Goal: Information Seeking & Learning: Stay updated

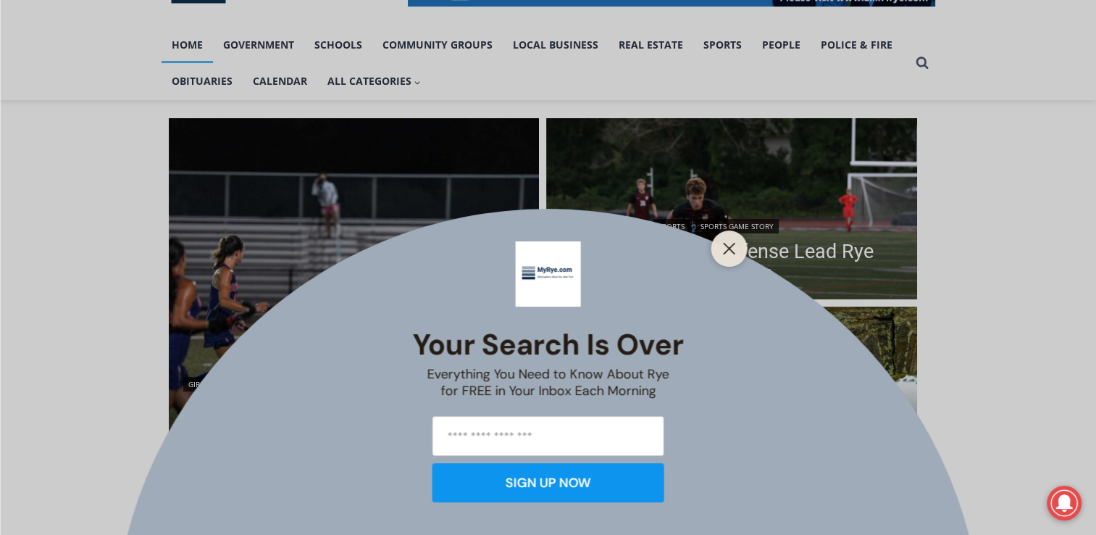
scroll to position [297, 0]
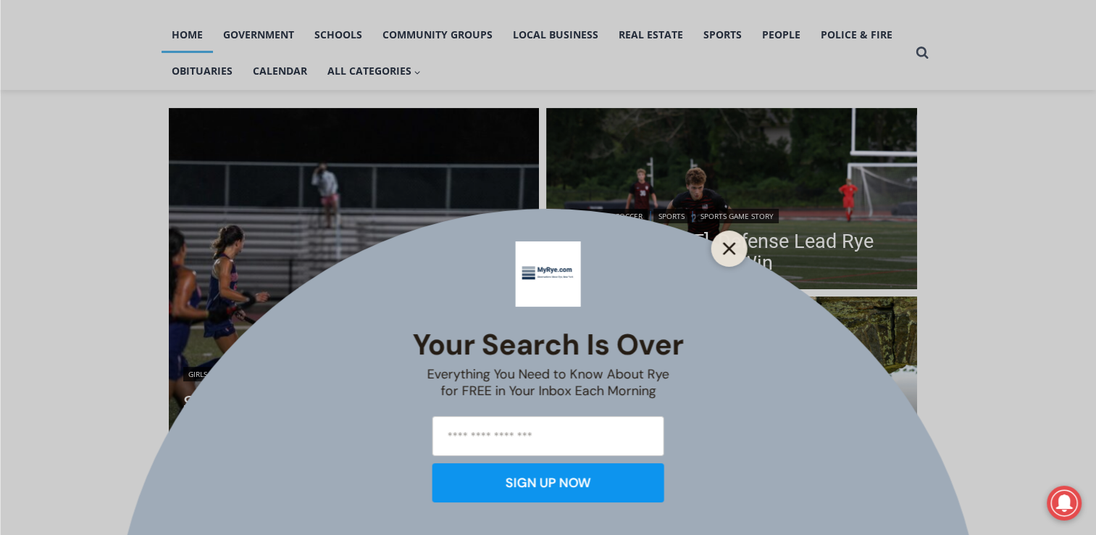
click at [725, 241] on button "Close" at bounding box center [729, 248] width 20 height 20
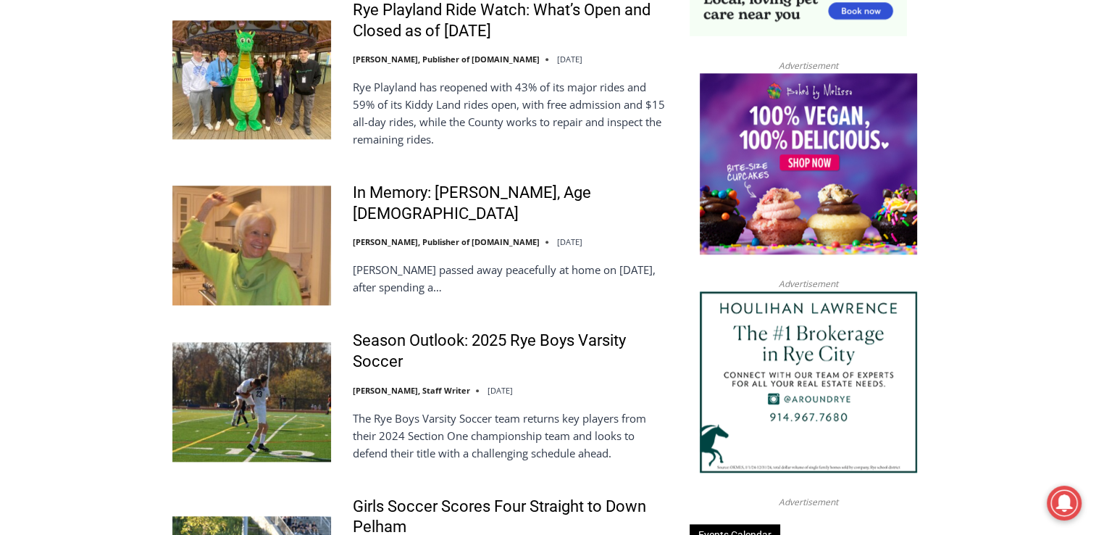
scroll to position [1568, 0]
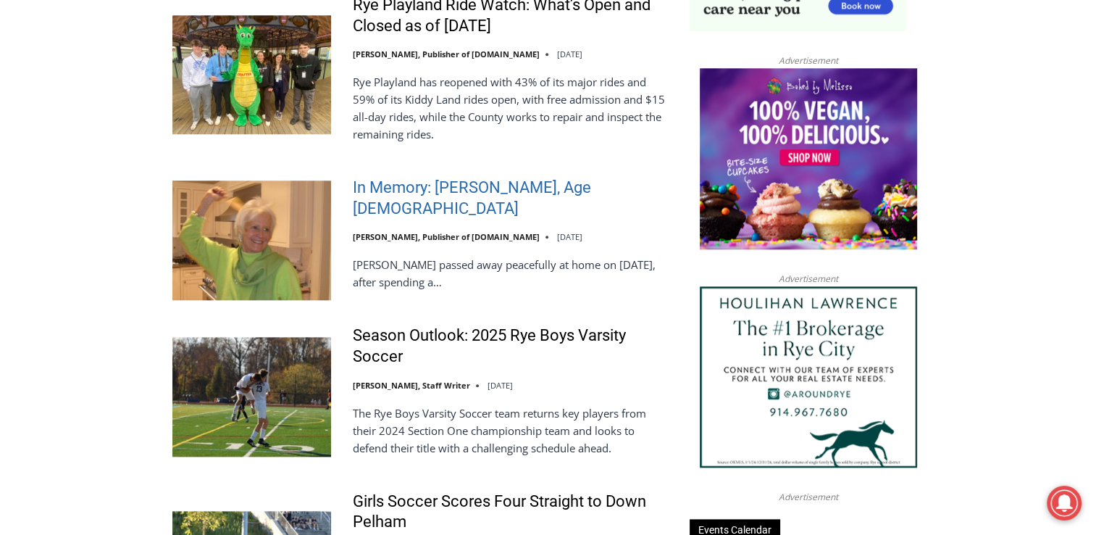
click at [462, 199] on link "In Memory: Barbara de Frondeville, Age 88" at bounding box center [512, 198] width 318 height 41
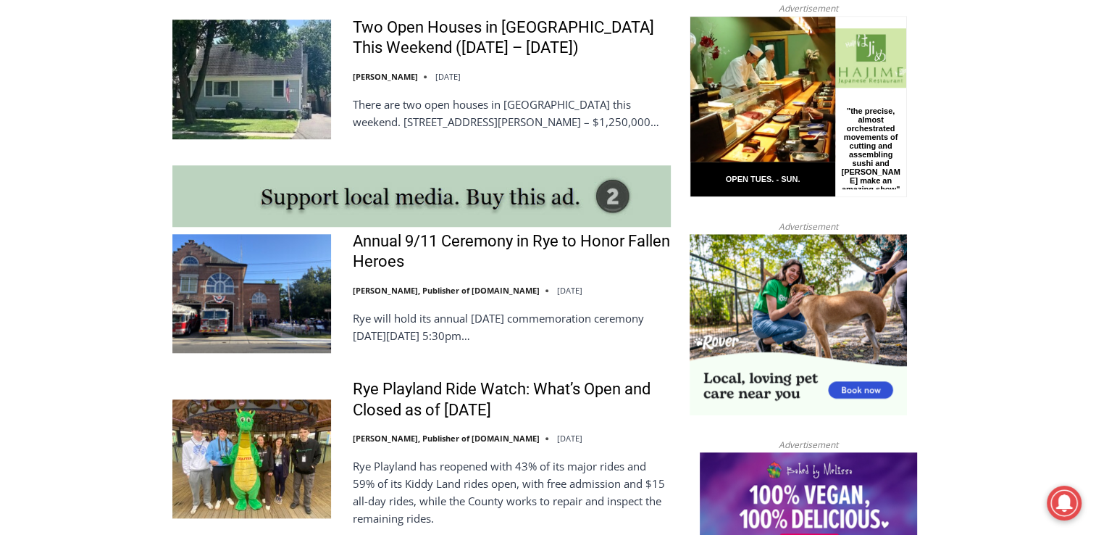
scroll to position [1209, 0]
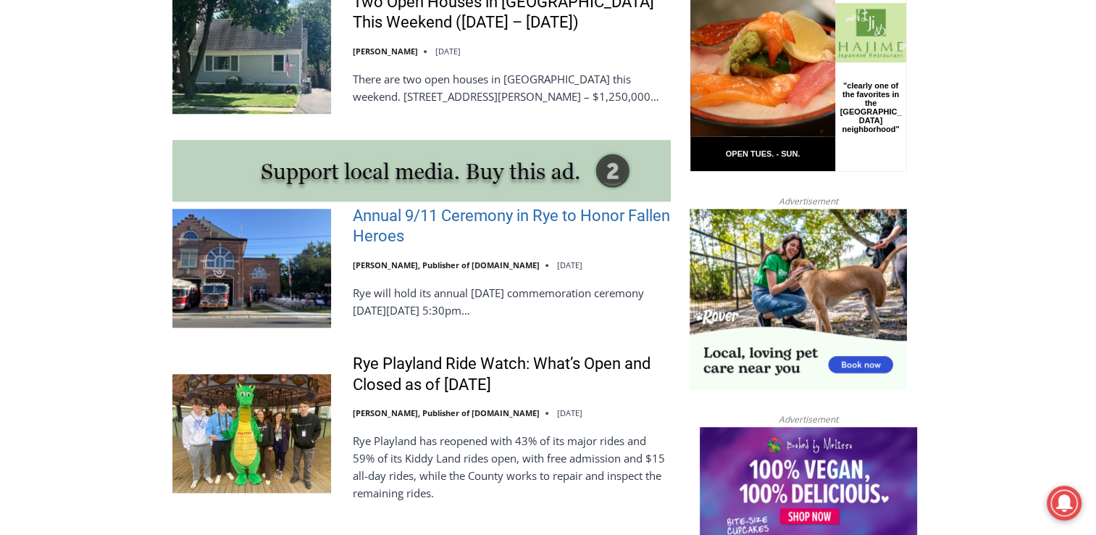
click at [462, 215] on link "Annual 9/11 Ceremony in Rye to Honor Fallen Heroes" at bounding box center [512, 226] width 318 height 41
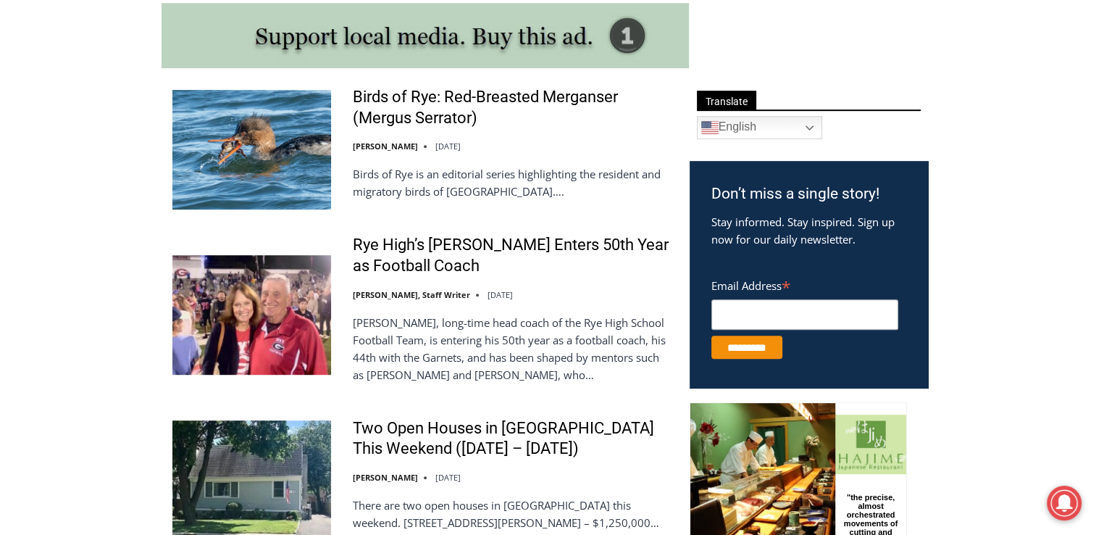
scroll to position [768, 0]
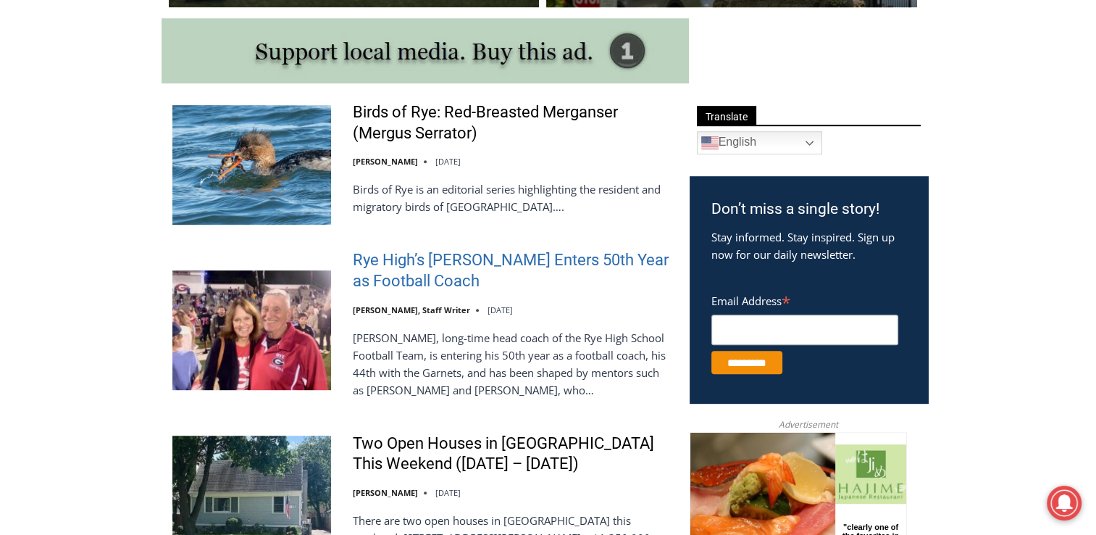
click at [397, 256] on link "Rye High’s [PERSON_NAME] Enters 50th Year as Football Coach" at bounding box center [512, 270] width 318 height 41
